Goal: Task Accomplishment & Management: Manage account settings

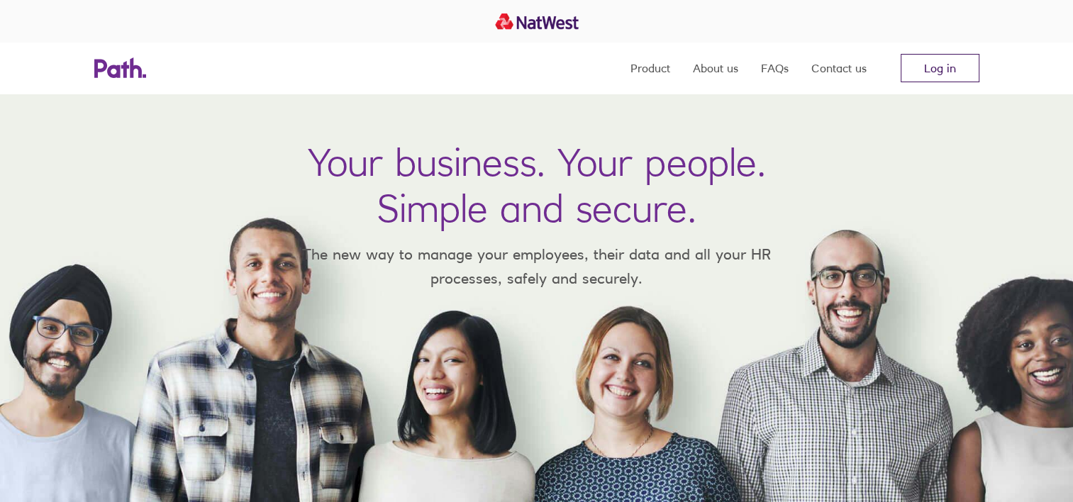
click at [944, 76] on link "Log in" at bounding box center [939, 68] width 79 height 28
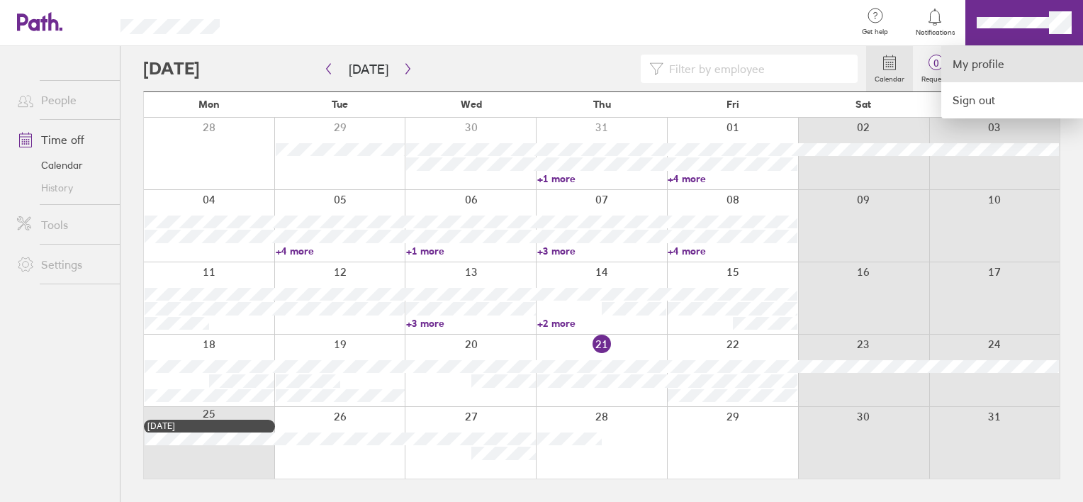
click at [978, 61] on link "My profile" at bounding box center [1013, 64] width 142 height 36
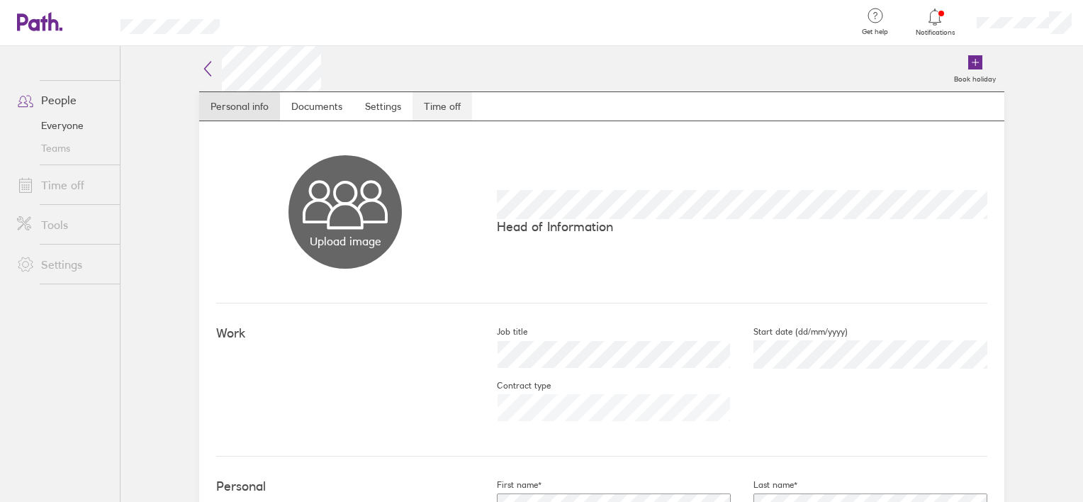
click at [442, 113] on link "Time off" at bounding box center [443, 106] width 60 height 28
